Goal: Obtain resource: Obtain resource

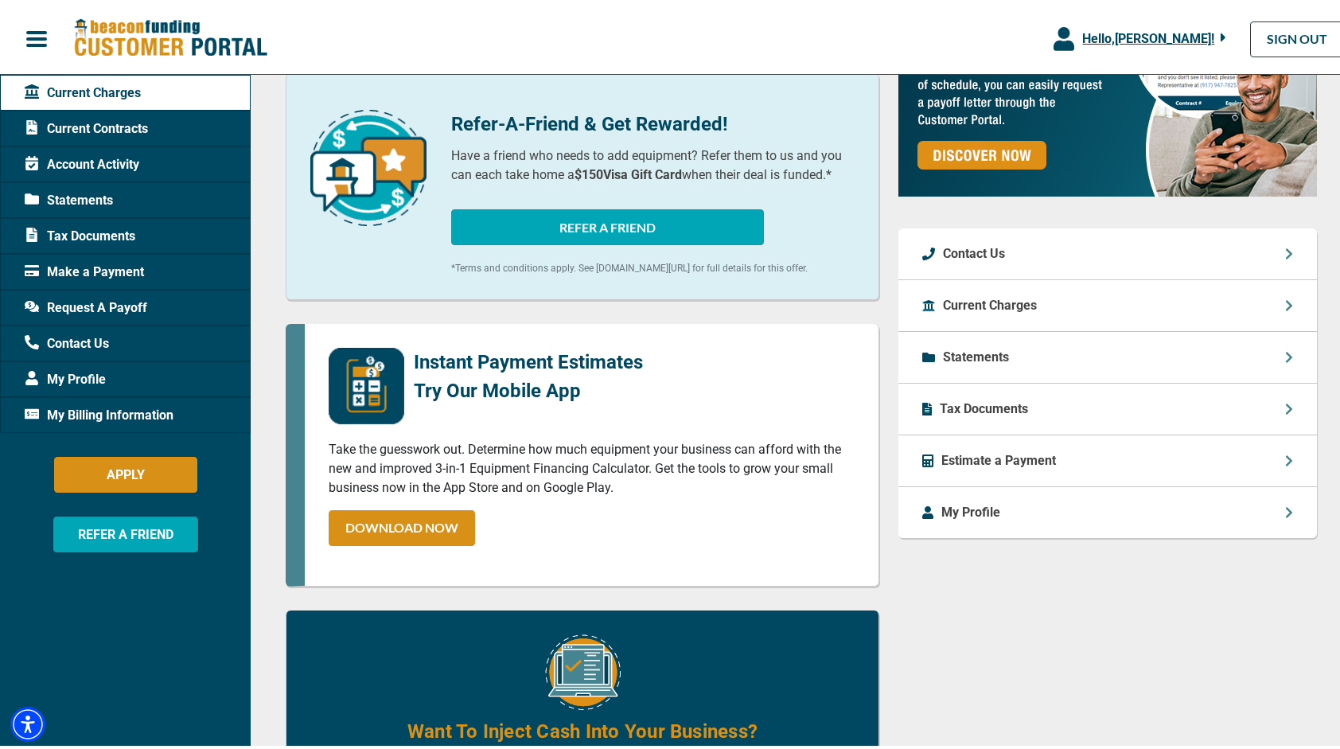
scroll to position [161, 0]
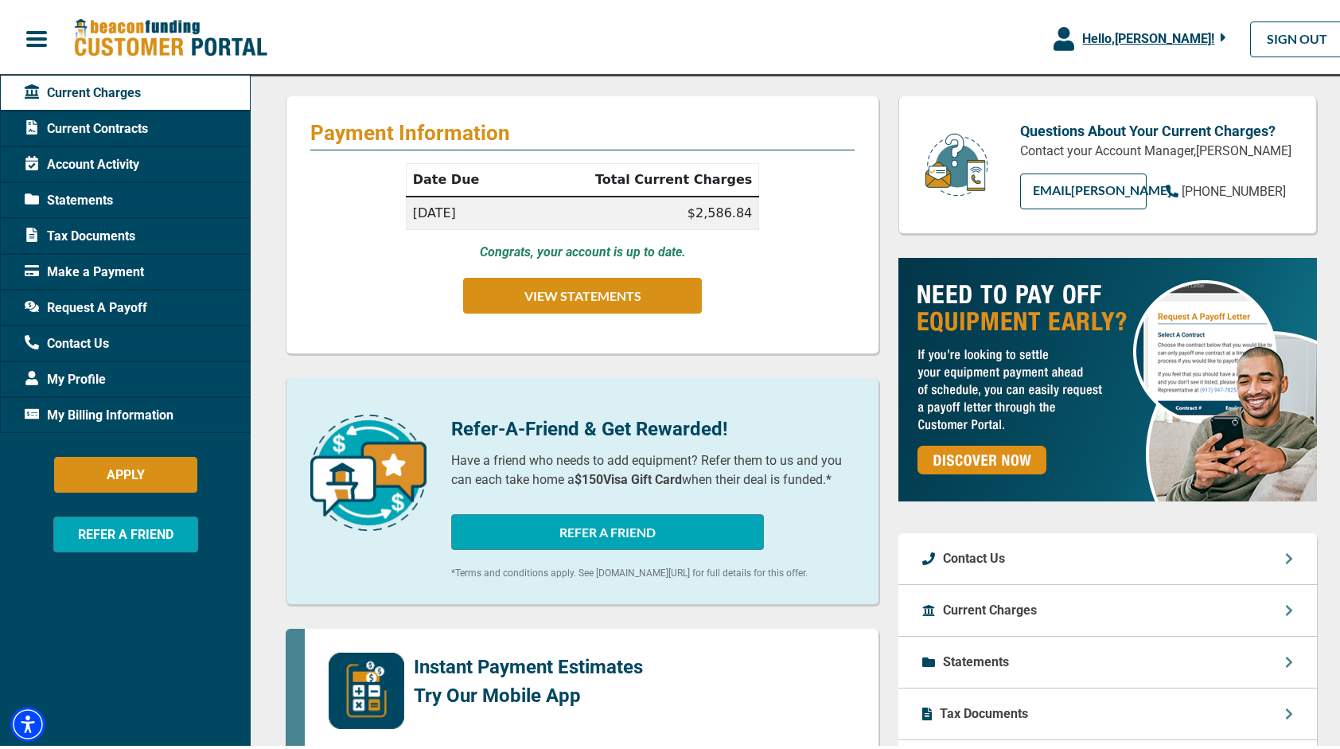
click at [105, 123] on span "Current Contracts" at bounding box center [86, 125] width 123 height 19
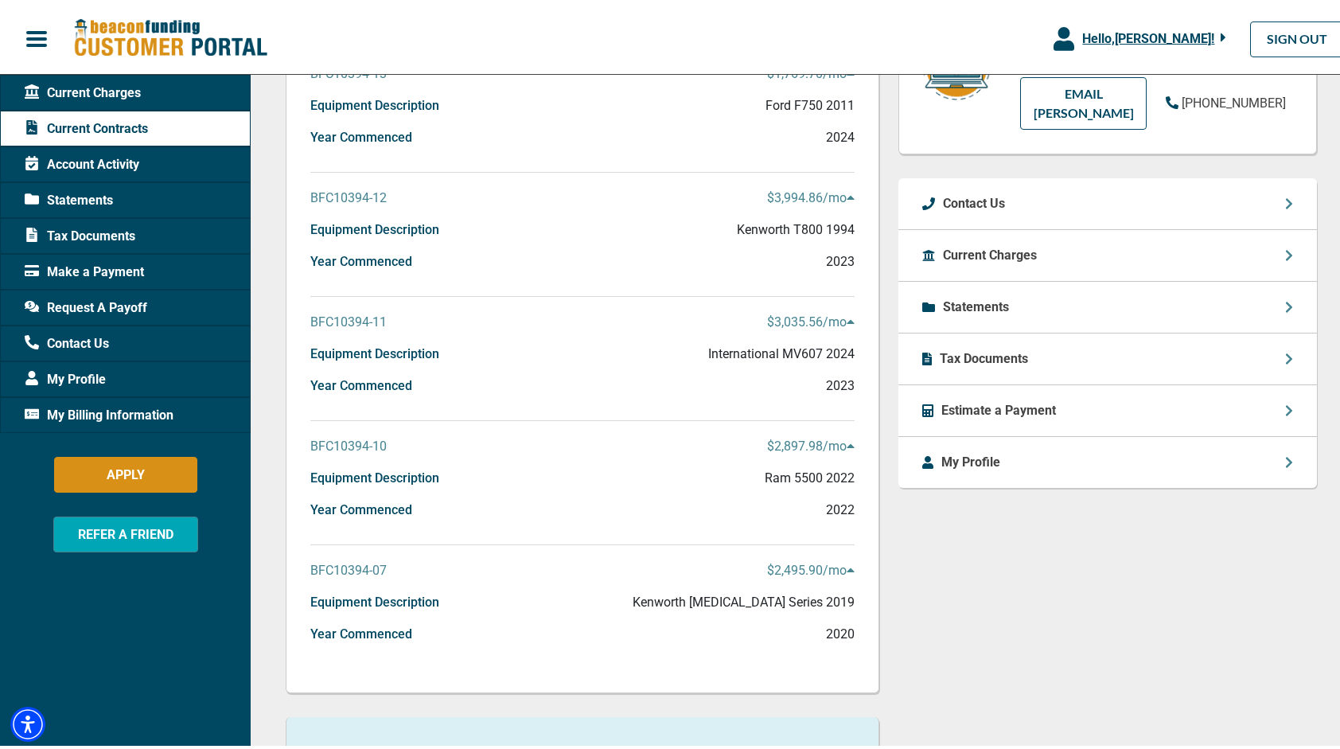
scroll to position [398, 0]
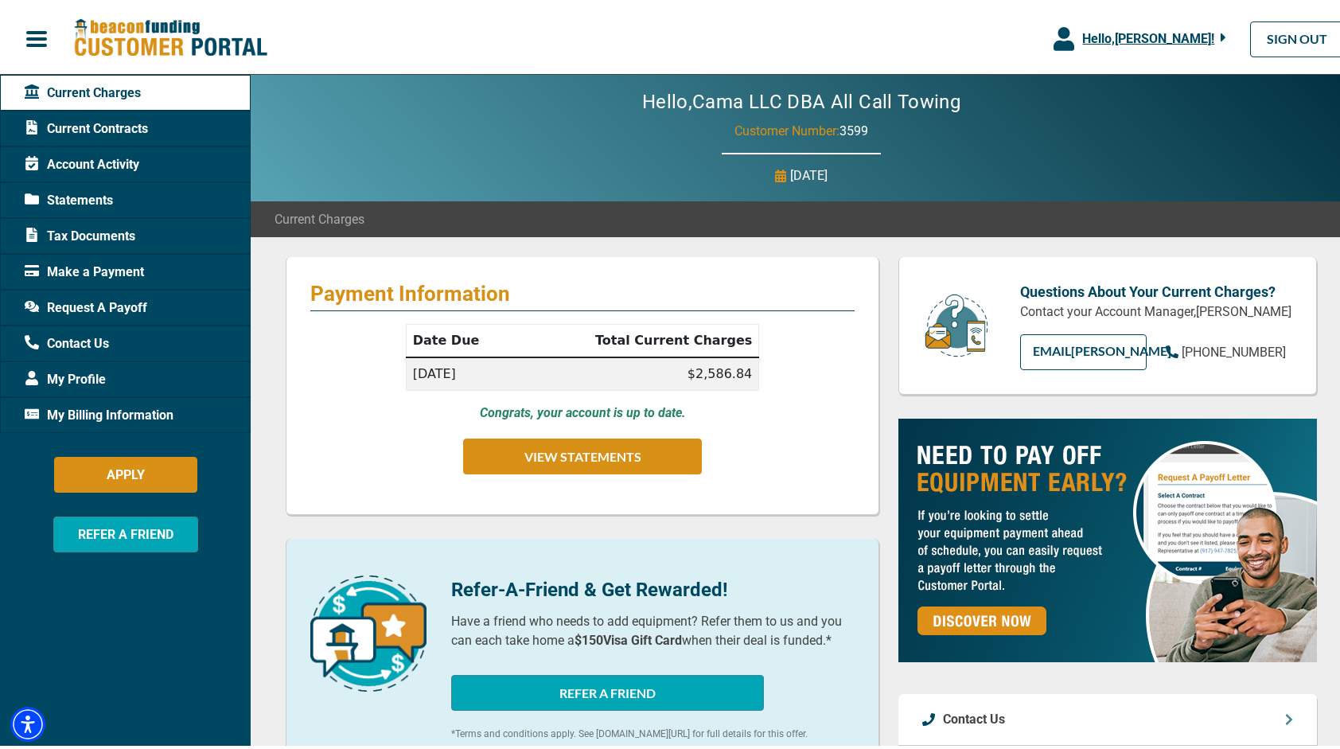
click at [116, 132] on span "Current Contracts" at bounding box center [86, 125] width 123 height 19
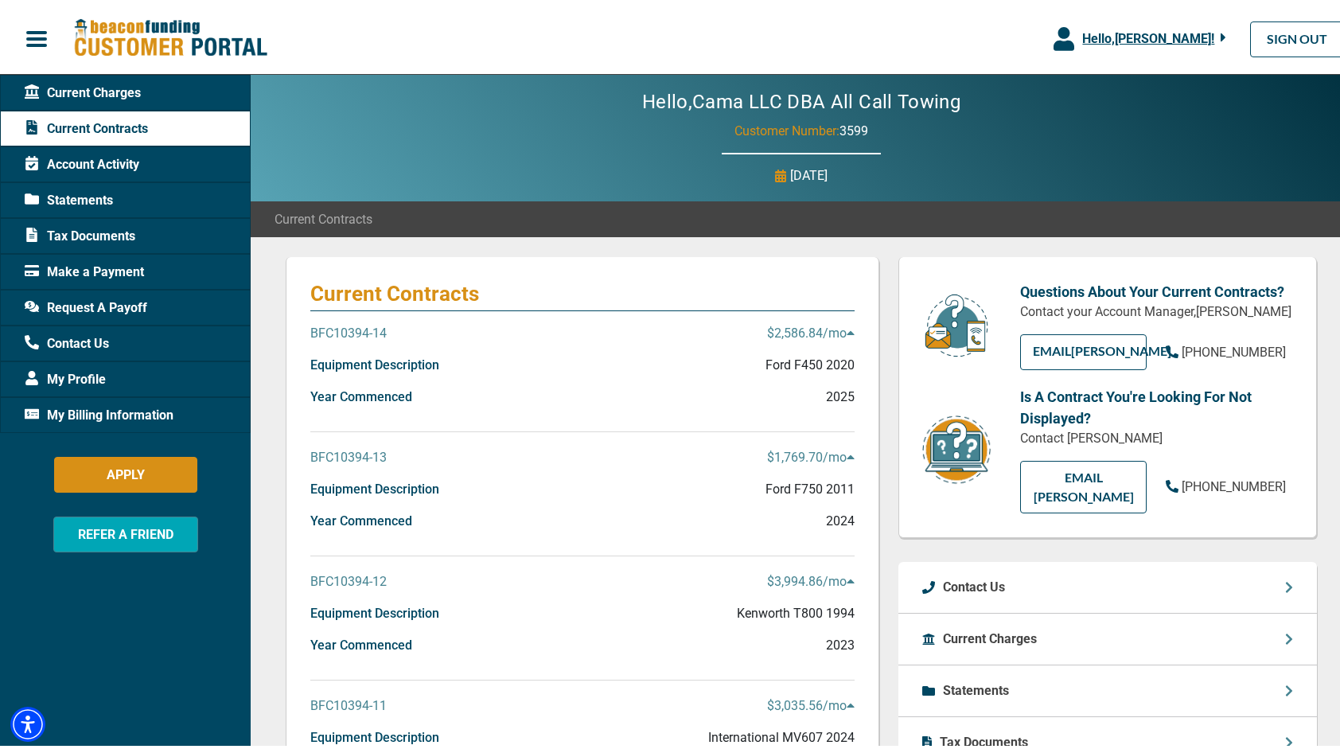
scroll to position [80, 0]
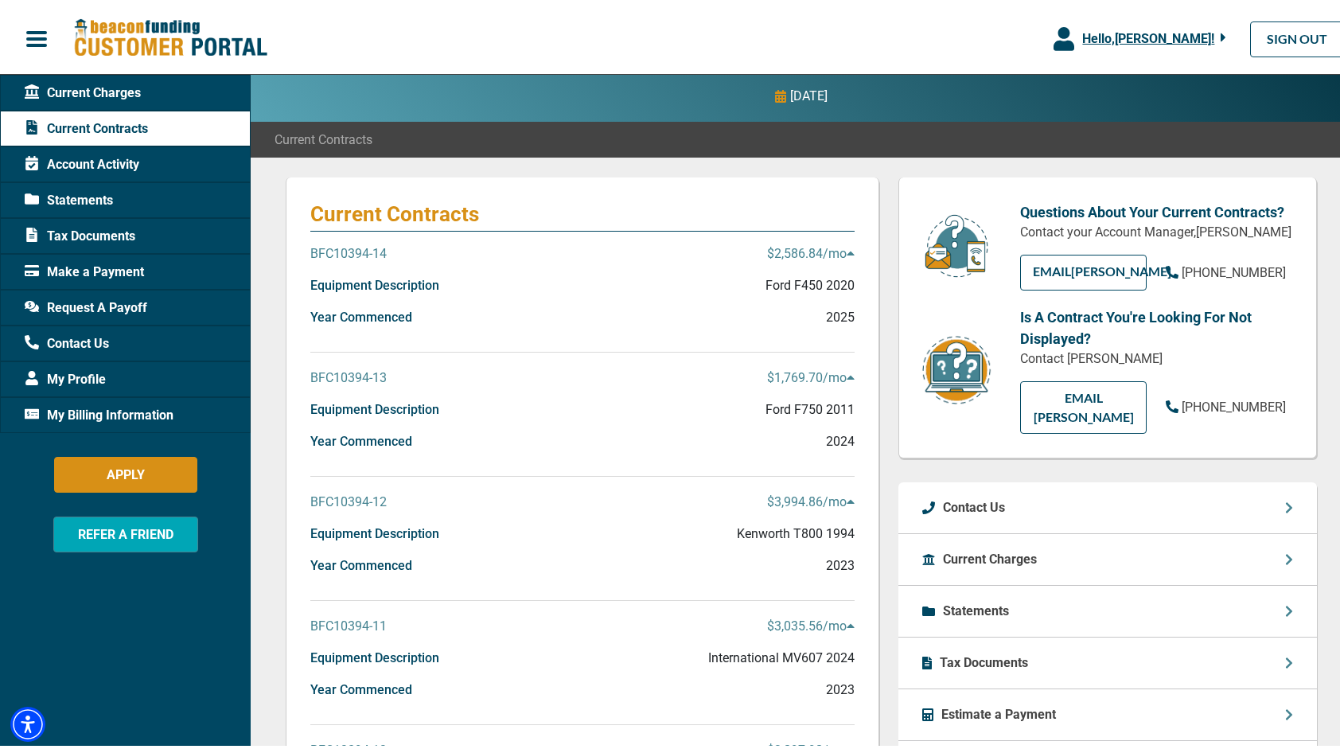
click at [827, 512] on div "BFC10394-12 $3,994.86 /mo" at bounding box center [582, 505] width 544 height 32
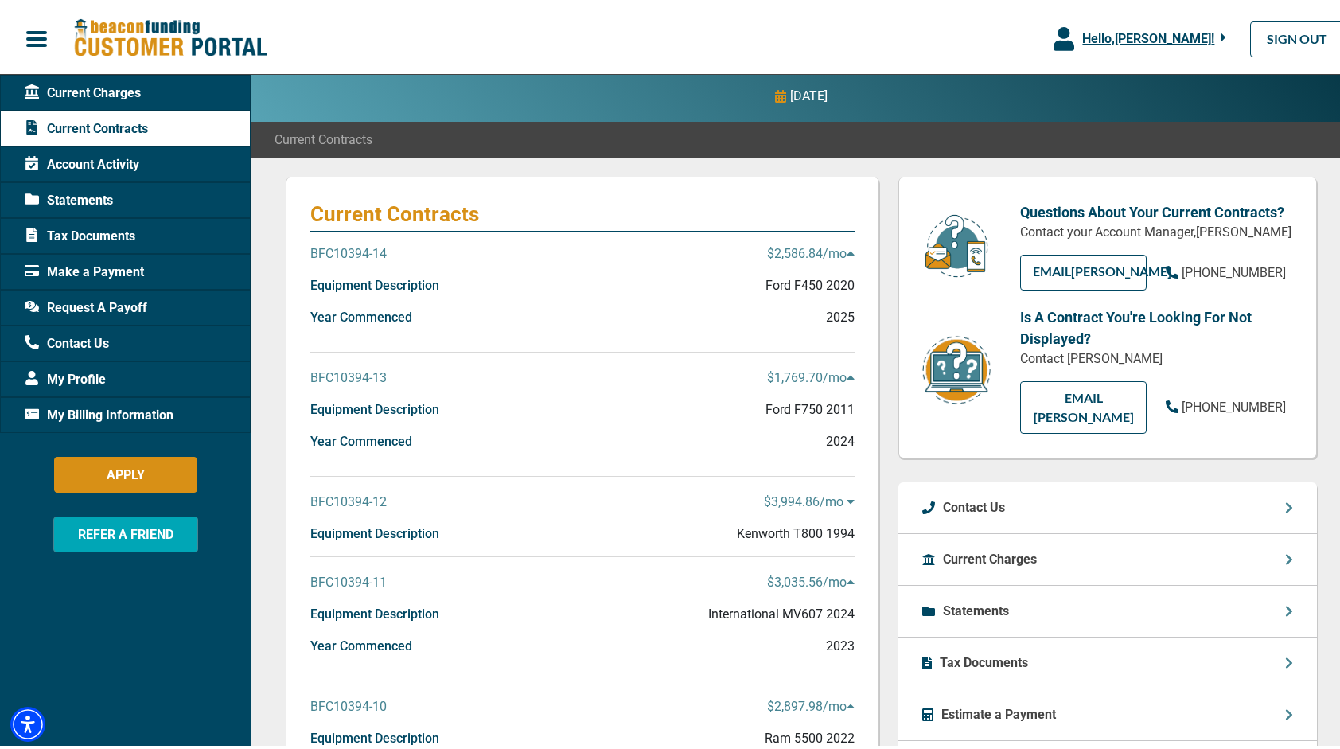
click at [589, 516] on div "BFC10394-12 $3,994.86 /mo" at bounding box center [582, 505] width 544 height 32
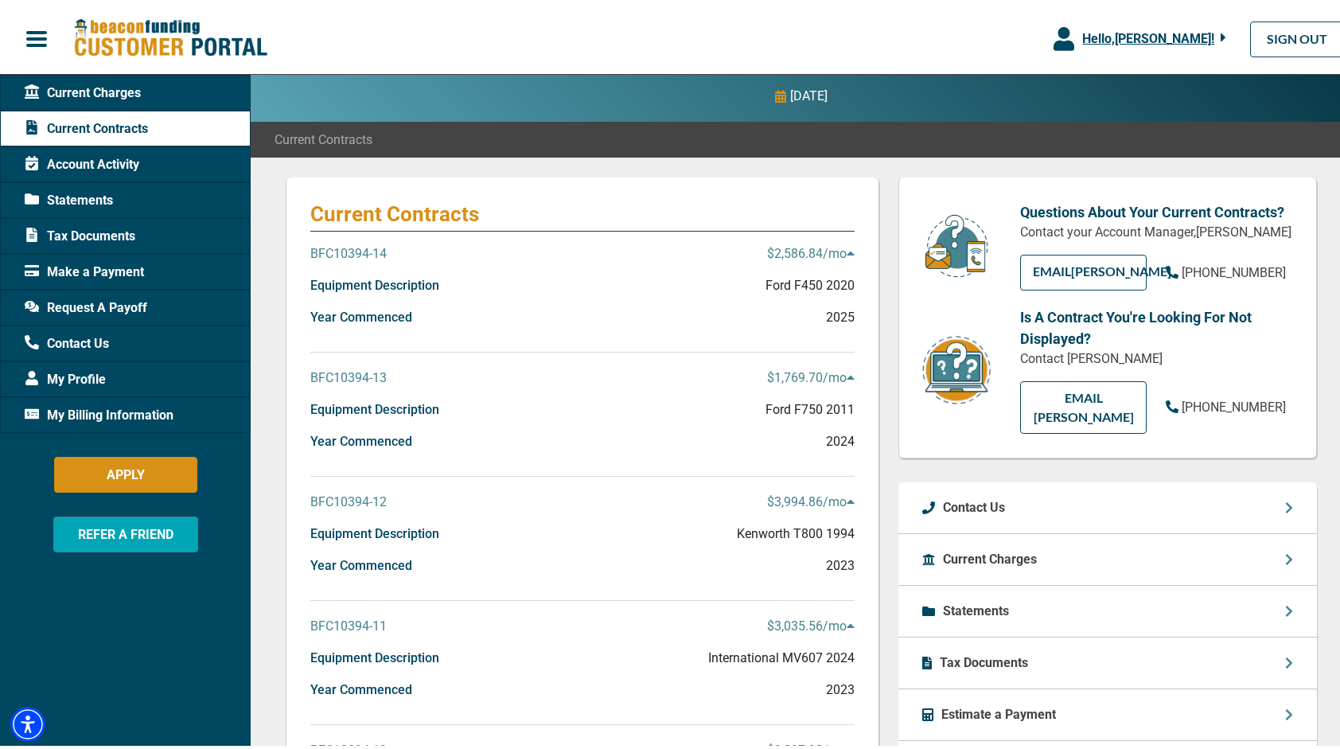
click at [368, 492] on p "BFC10394-12" at bounding box center [348, 498] width 76 height 19
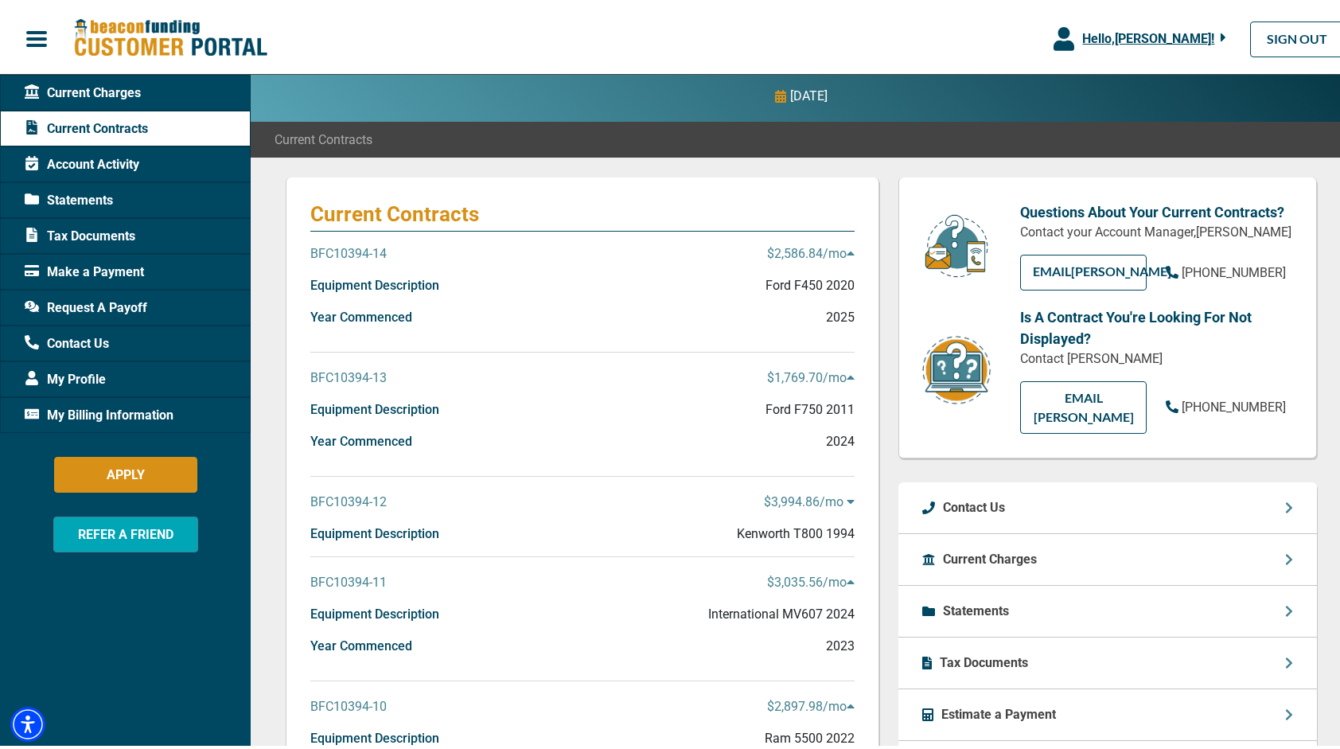
click at [429, 487] on div "BFC10394-12 $3,994.86 /mo Equipment Description Kenworth T800 1994" at bounding box center [582, 513] width 544 height 80
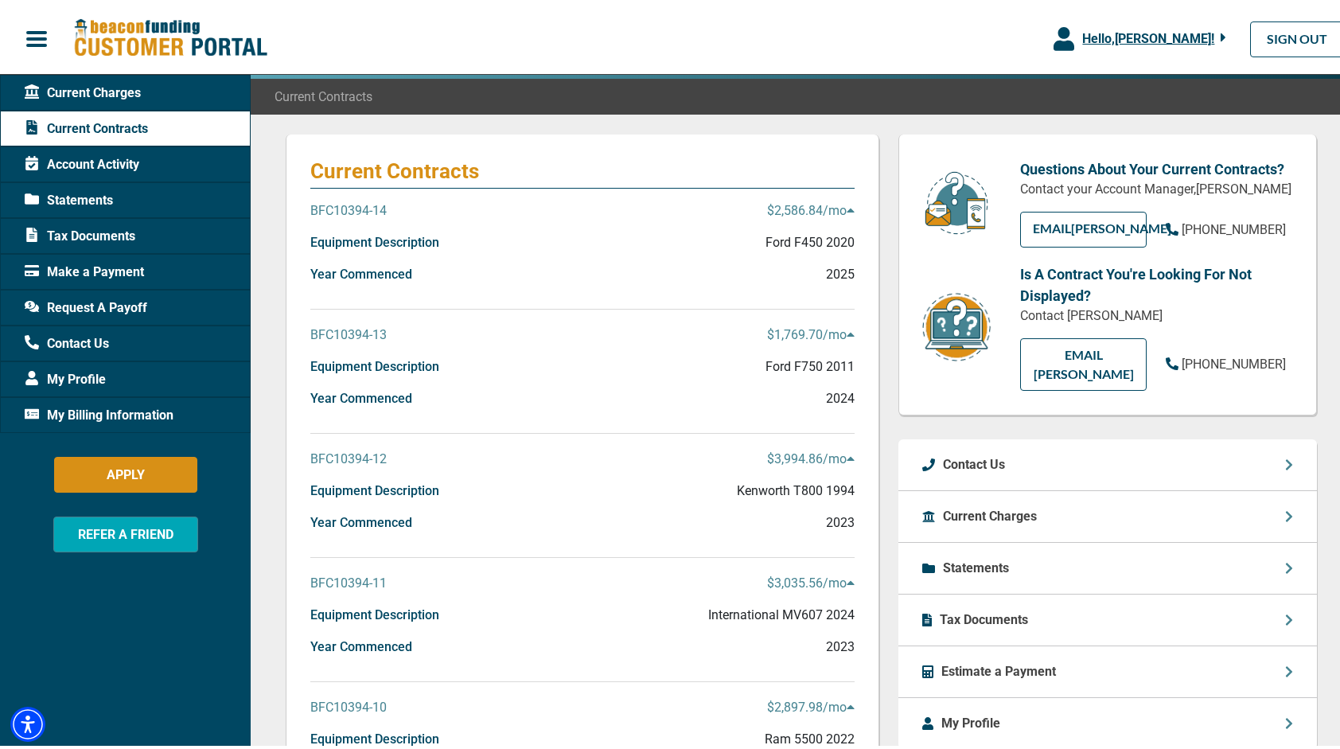
scroll to position [159, 0]
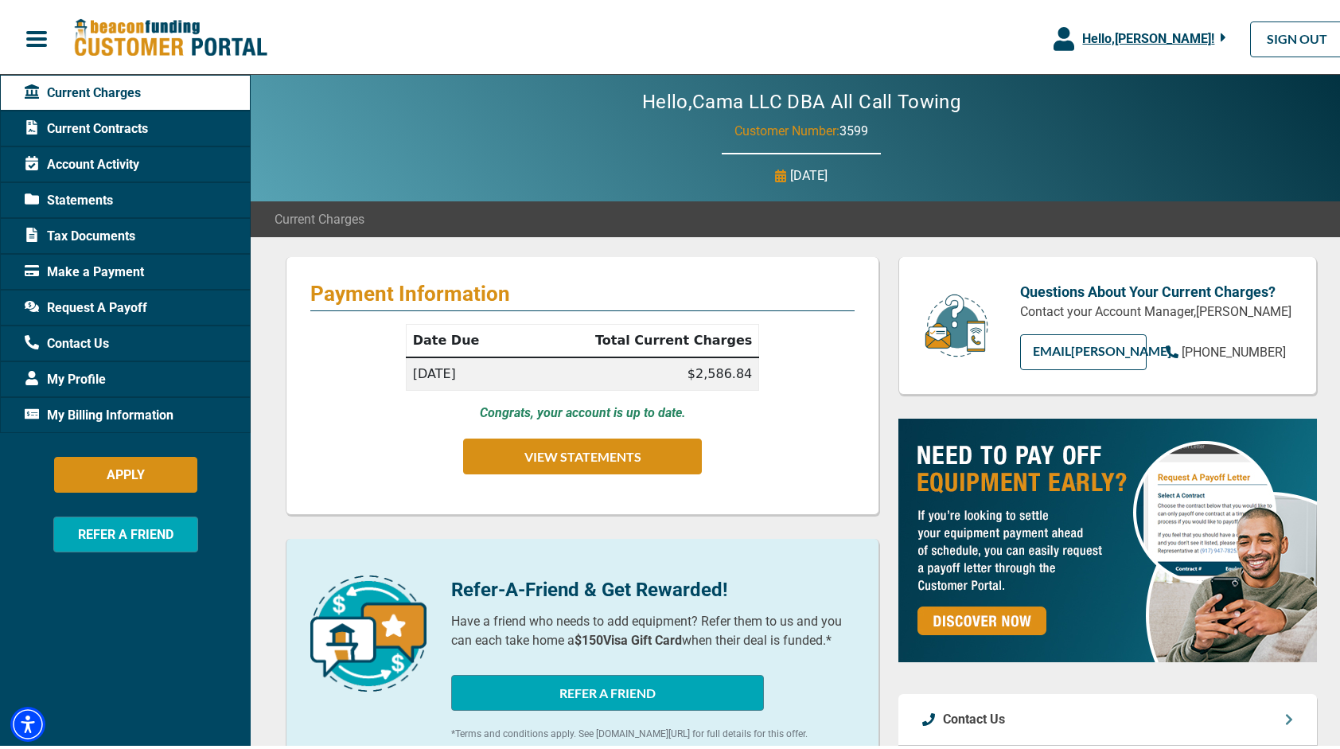
click at [142, 315] on div "Request A Payoff" at bounding box center [125, 304] width 251 height 36
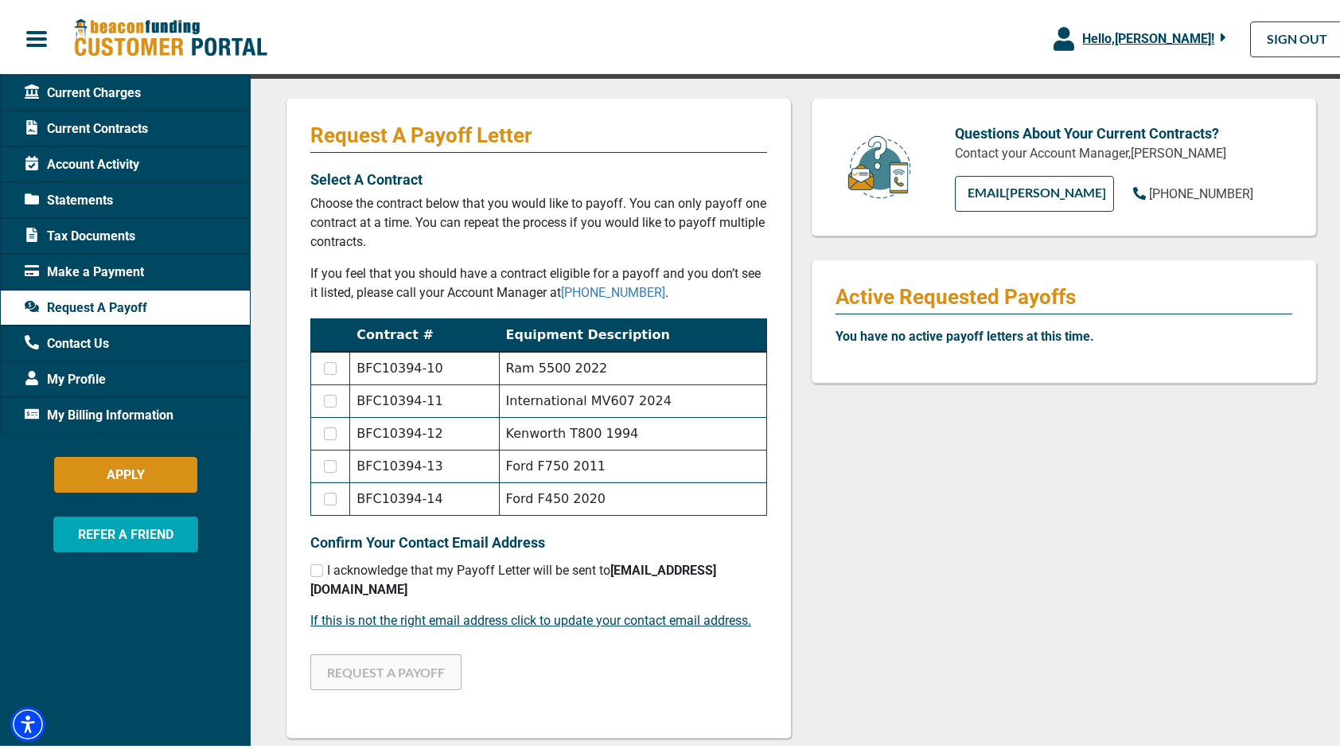
scroll to position [159, 0]
click at [325, 428] on input "checkbox" at bounding box center [330, 429] width 13 height 13
checkbox input "true"
click at [310, 562] on input "checkbox" at bounding box center [316, 566] width 13 height 13
checkbox input "true"
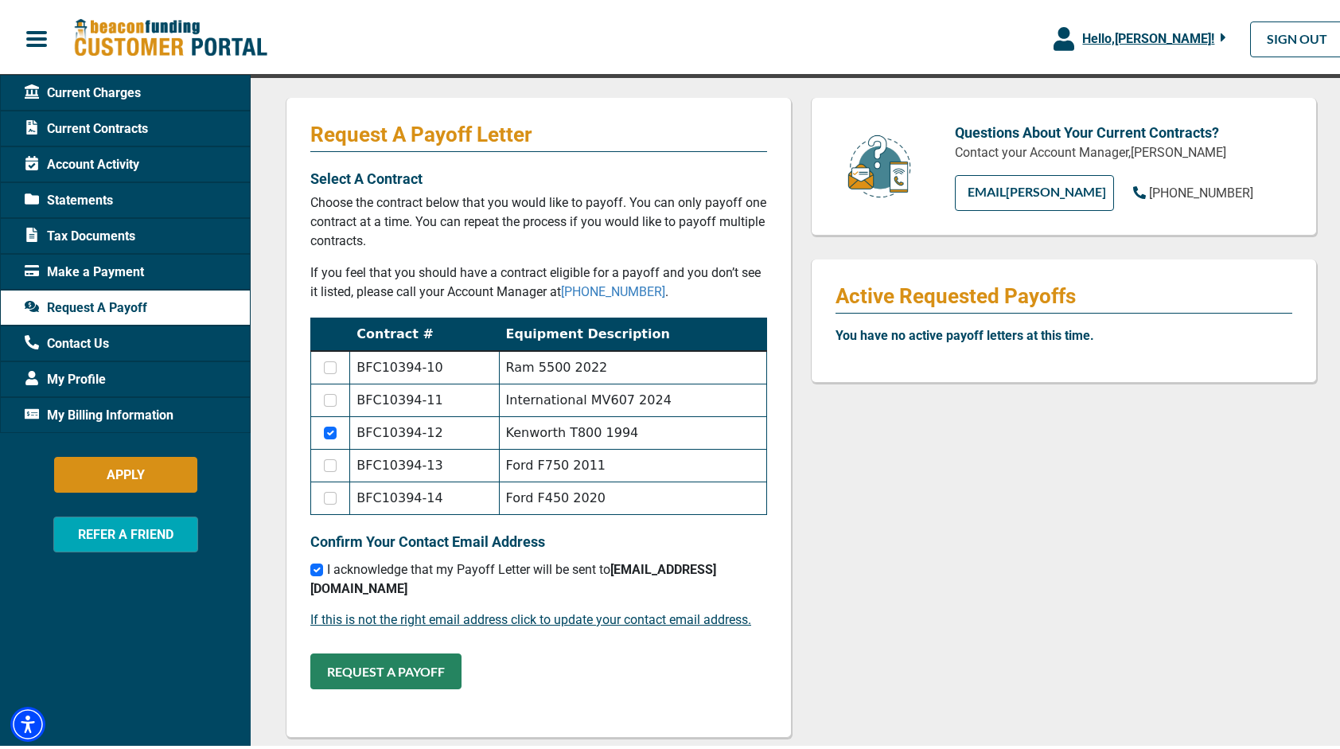
click at [344, 650] on button "REQUEST A PAYOFF" at bounding box center [385, 668] width 151 height 36
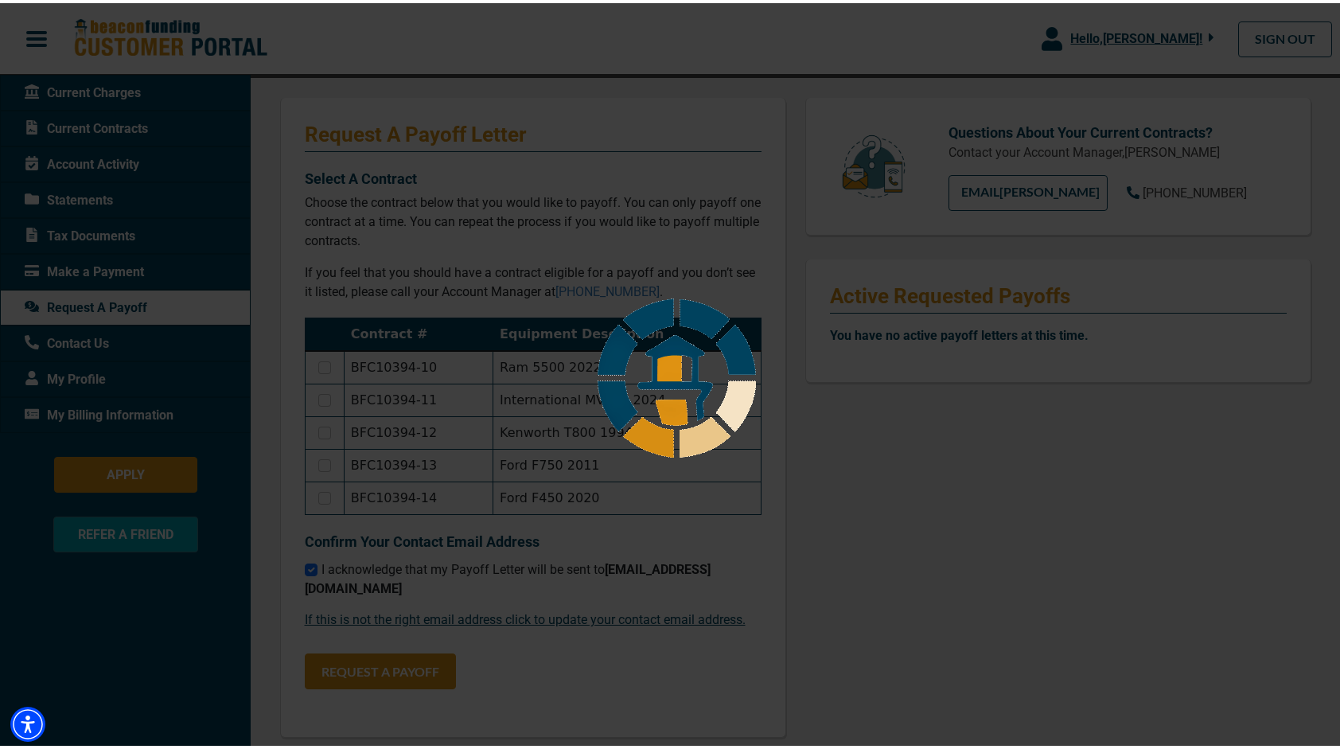
checkbox input "false"
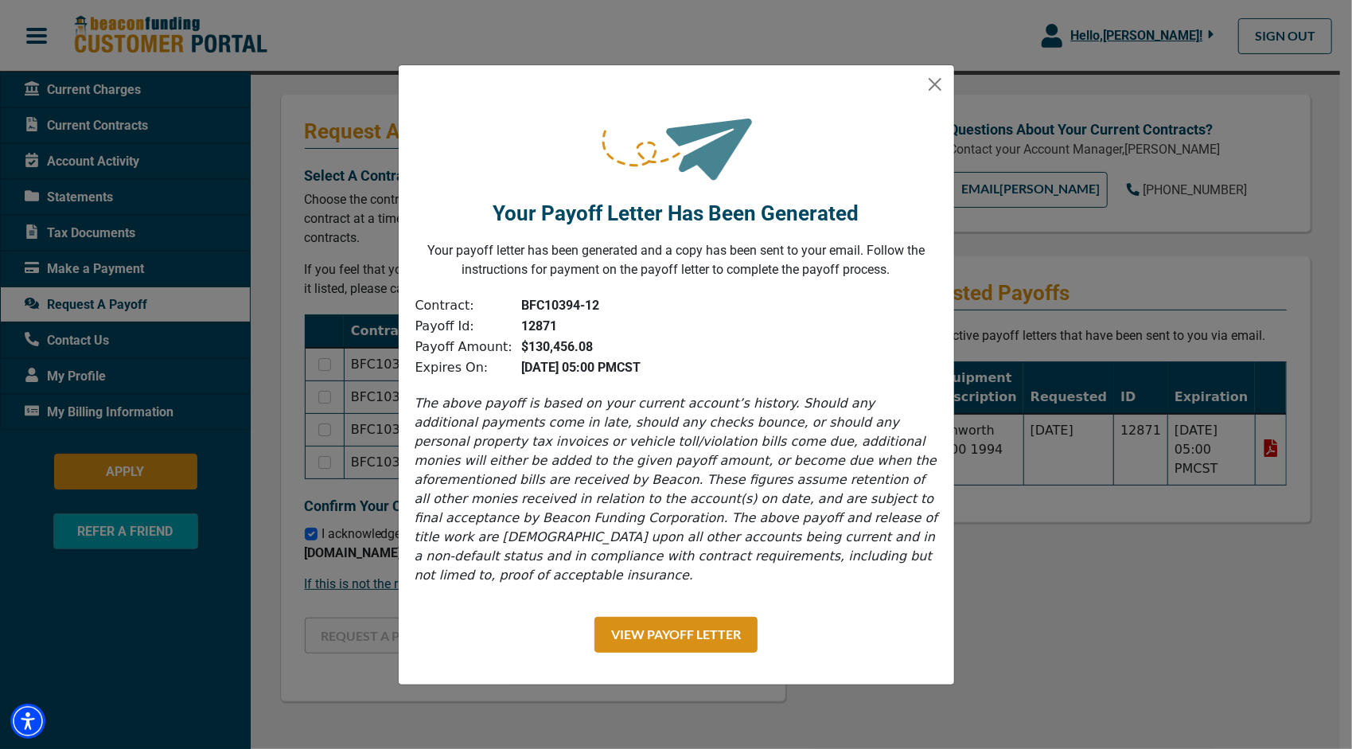
click at [937, 107] on div "Your Payoff Letter Has Been Generated Your payoff letter has been generated and…" at bounding box center [676, 193] width 555 height 205
click at [945, 97] on button "Close" at bounding box center [934, 84] width 25 height 25
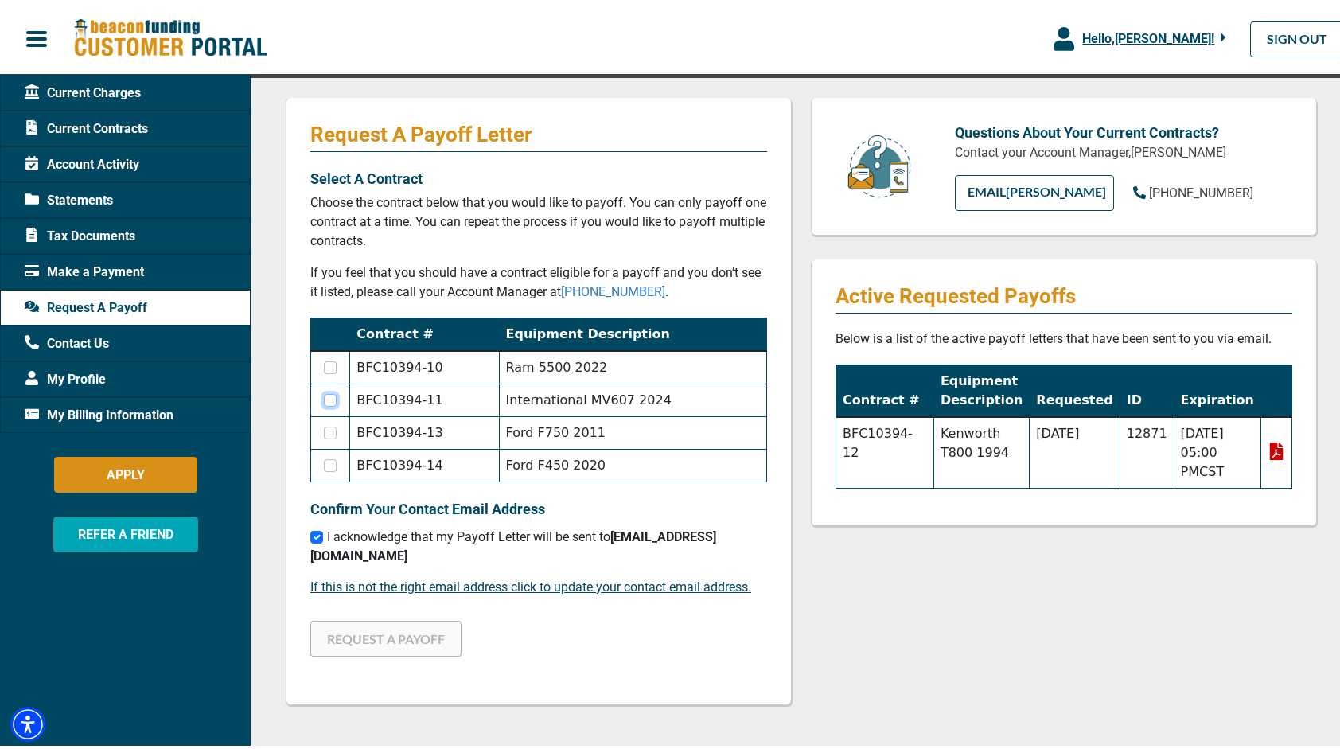
click at [328, 397] on input "checkbox" at bounding box center [330, 397] width 13 height 13
checkbox input "false"
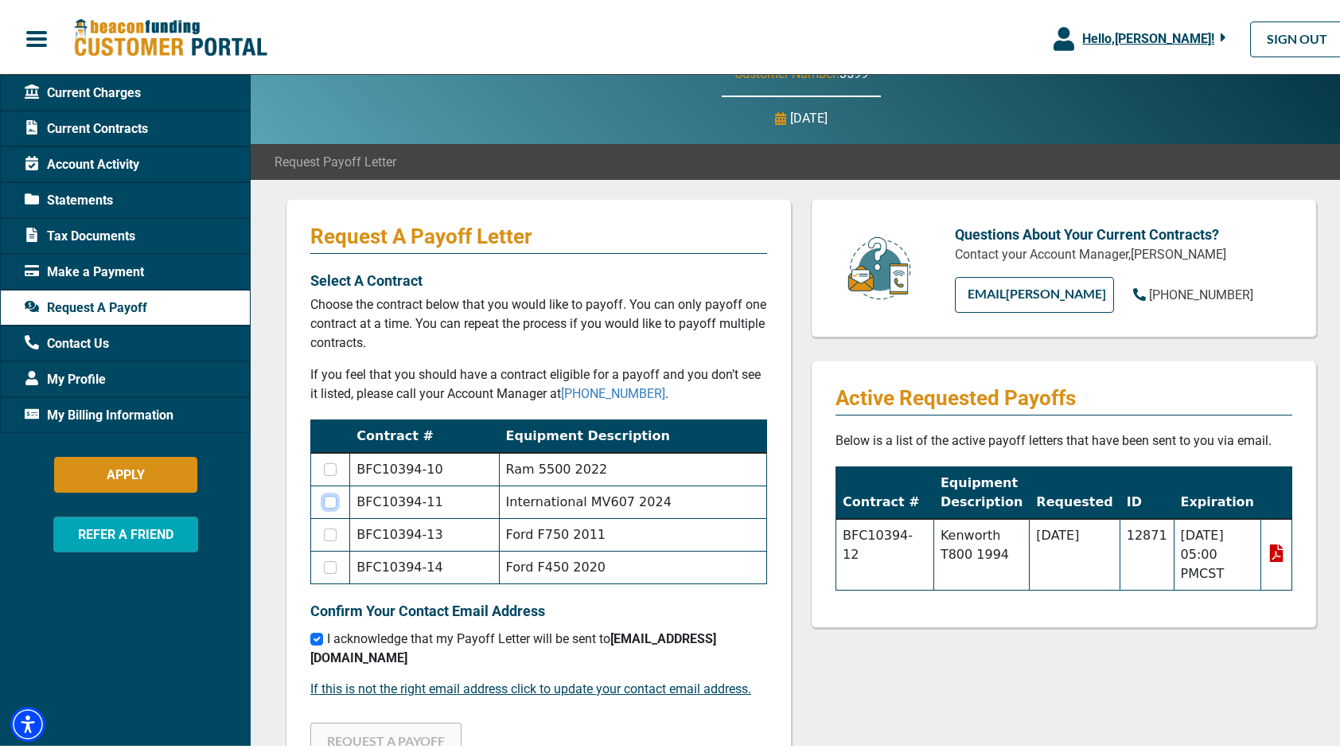
scroll to position [0, 0]
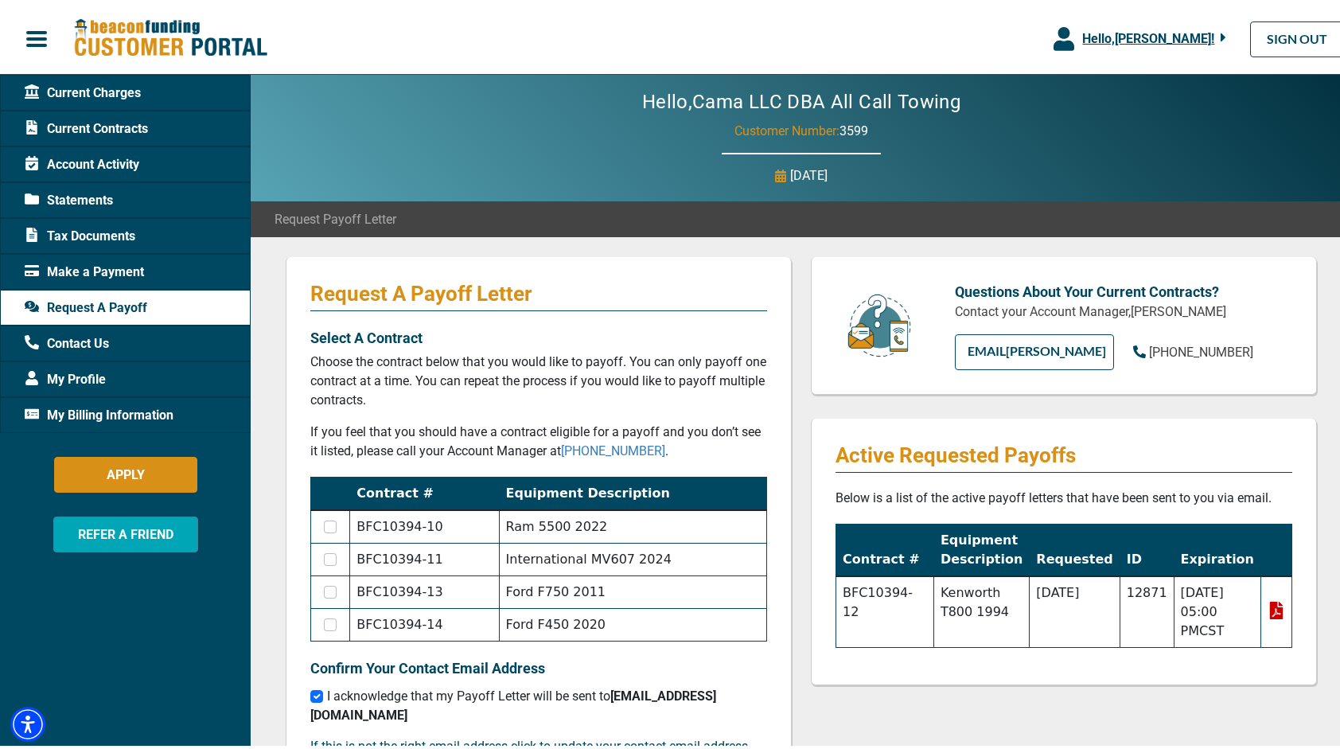
click at [326, 514] on td at bounding box center [330, 523] width 39 height 33
